Goal: Use online tool/utility

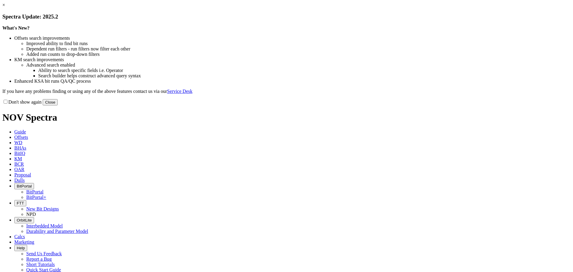
click at [58, 105] on button "Close" at bounding box center [50, 102] width 15 height 6
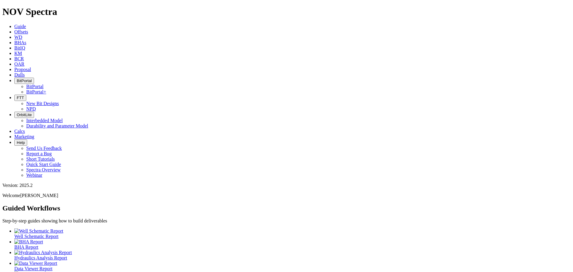
click at [25, 129] on link "Calcs" at bounding box center [19, 131] width 11 height 5
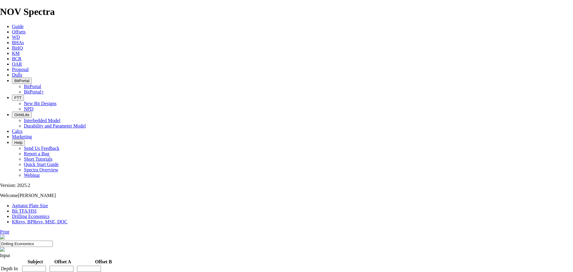
click at [37, 208] on link "Bit TFA/HSI" at bounding box center [24, 210] width 25 height 5
drag, startPoint x: 229, startPoint y: 145, endPoint x: 183, endPoint y: 148, distance: 45.4
type input "1"
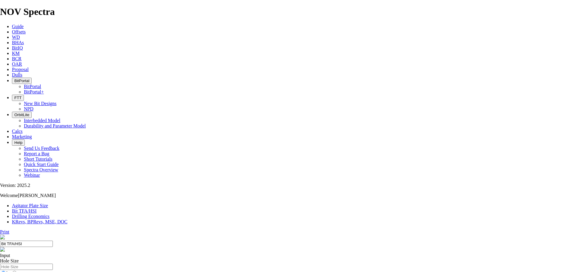
select select "number:18"
